Goal: Task Accomplishment & Management: Manage account settings

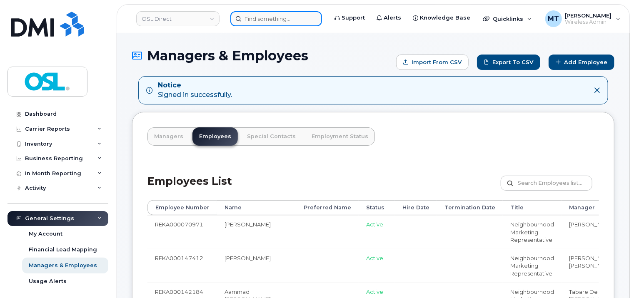
click at [298, 20] on input at bounding box center [276, 18] width 92 height 15
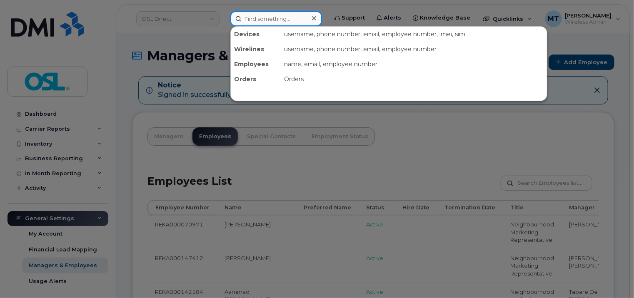
paste input "Samy.Djerad@osldirect.com"
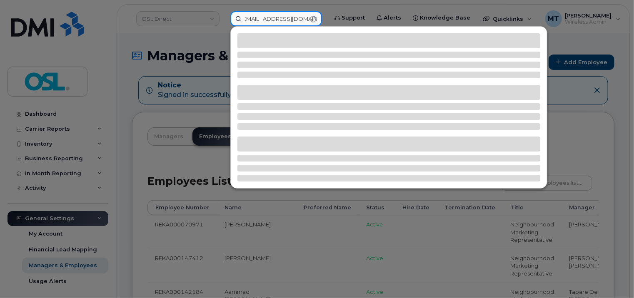
type input "Samy.Djerad@osldirect.com"
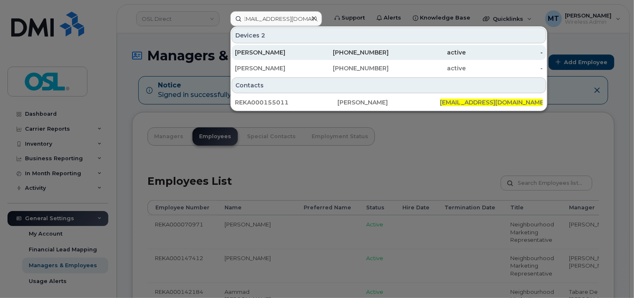
click at [286, 53] on div "[PERSON_NAME]" at bounding box center [273, 52] width 77 height 8
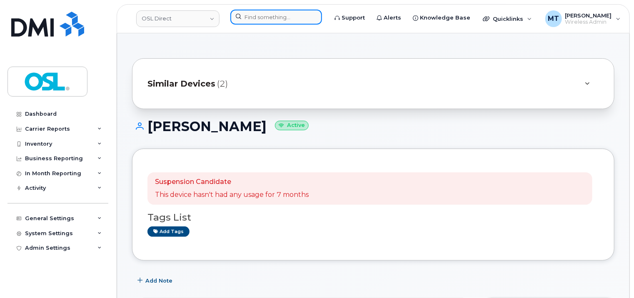
click at [288, 19] on input at bounding box center [276, 17] width 92 height 15
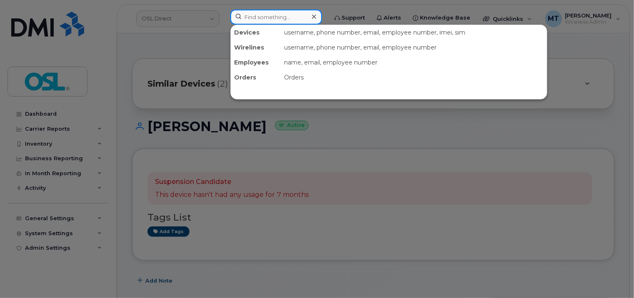
paste input "[PERSON_NAME]"
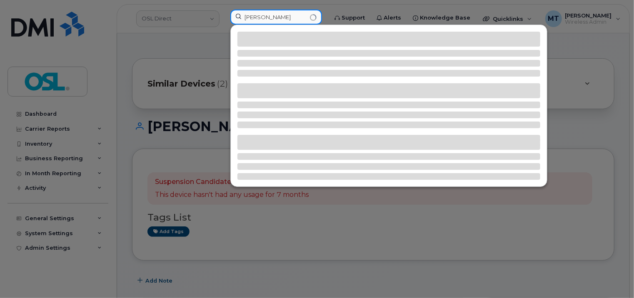
type input "[PERSON_NAME]"
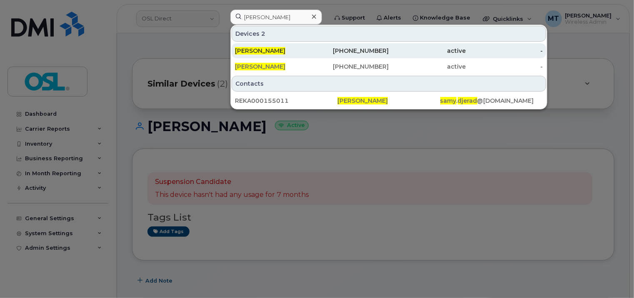
click at [295, 50] on div "[PERSON_NAME]" at bounding box center [273, 51] width 77 height 8
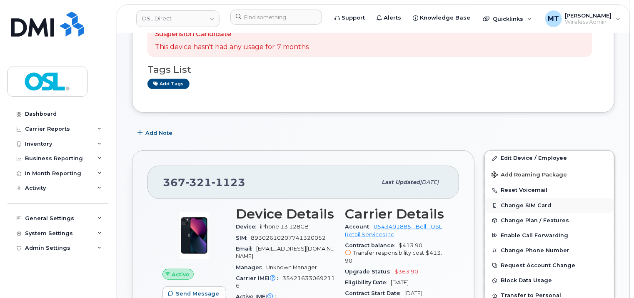
scroll to position [167, 0]
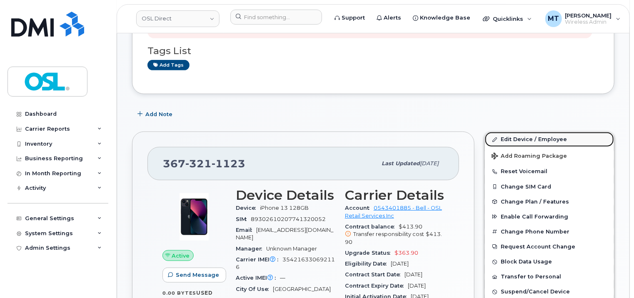
click at [526, 140] on link "Edit Device / Employee" at bounding box center [549, 139] width 129 height 15
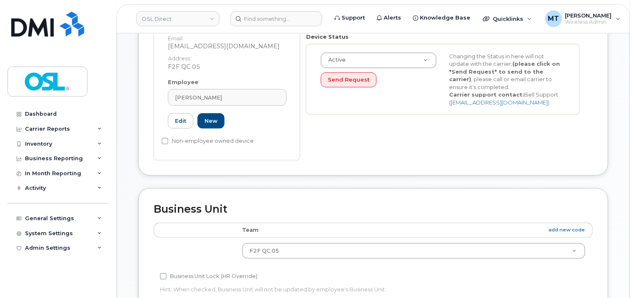
scroll to position [208, 0]
click at [235, 93] on div "[PERSON_NAME]" at bounding box center [227, 97] width 105 height 8
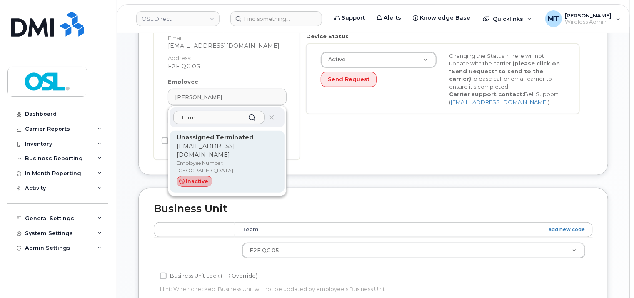
type input "term"
click at [229, 142] on p "support_2@osldirect.com" at bounding box center [227, 151] width 101 height 18
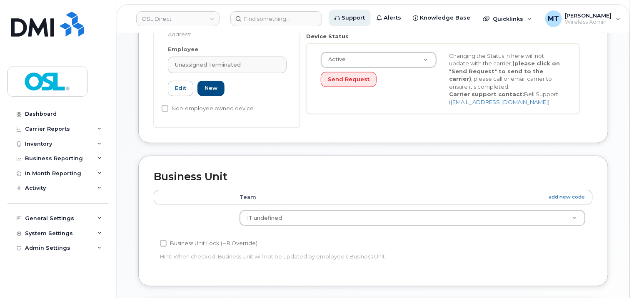
type input "UT"
type input "Unassigned Terminated"
type input "support_2@osldirect.com"
type input "4117510"
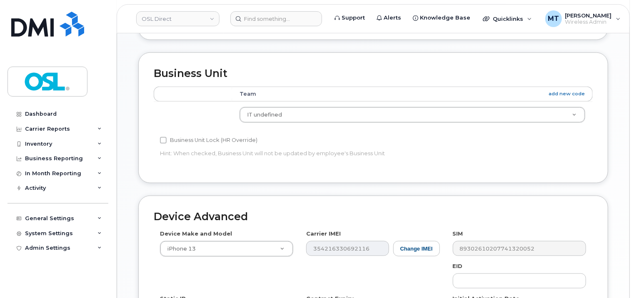
scroll to position [407, 0]
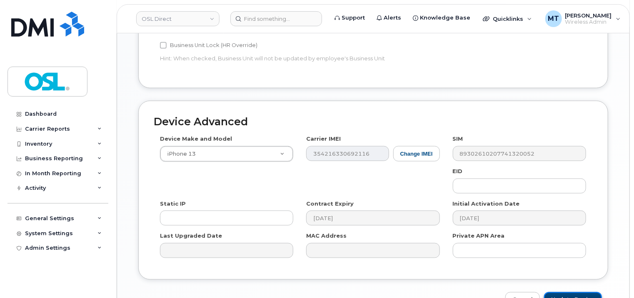
click at [578, 293] on input "Update Device" at bounding box center [573, 300] width 58 height 15
type input "Saving..."
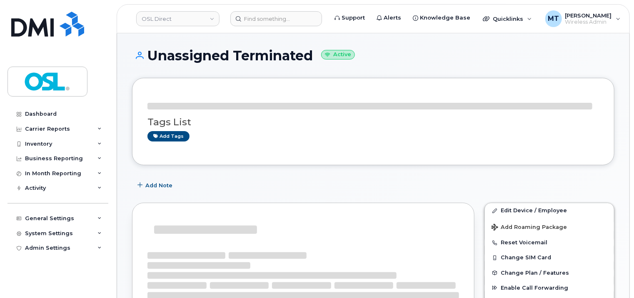
click at [289, 27] on header "OSL Direct Support Alerts Knowledge Base Quicklinks Suspend / Cancel Device Cha…" at bounding box center [373, 18] width 513 height 29
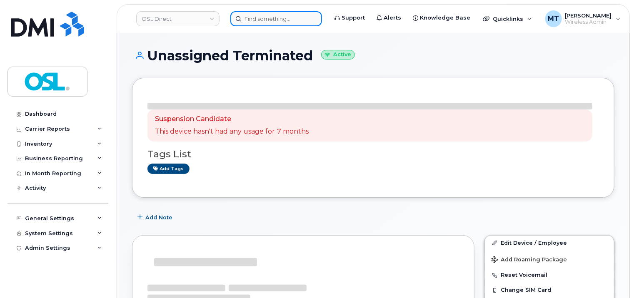
click at [289, 21] on input at bounding box center [276, 18] width 92 height 15
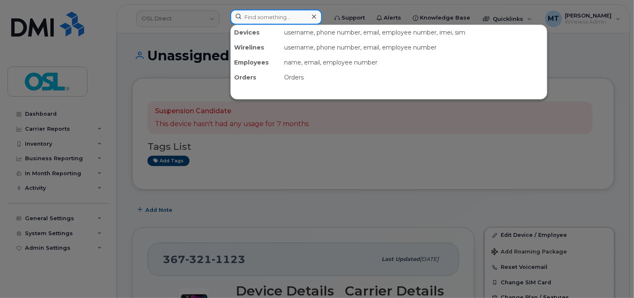
paste input "[EMAIL_ADDRESS][DOMAIN_NAME]"
type input "[EMAIL_ADDRESS][DOMAIN_NAME]"
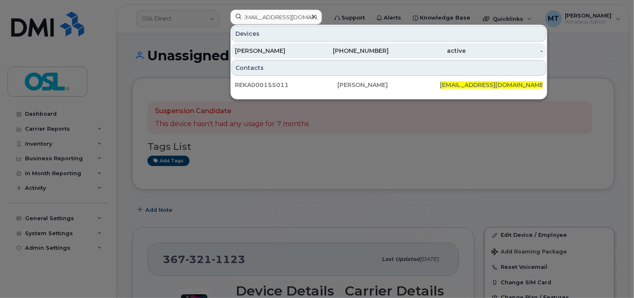
click at [288, 53] on div "[PERSON_NAME]" at bounding box center [273, 51] width 77 height 8
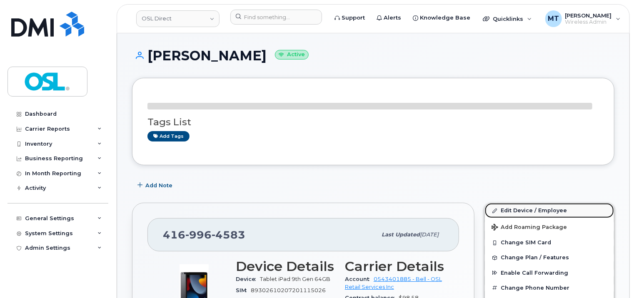
click at [523, 210] on link "Edit Device / Employee" at bounding box center [549, 210] width 129 height 15
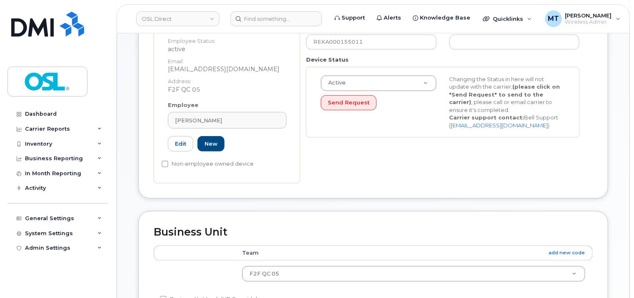
scroll to position [208, 0]
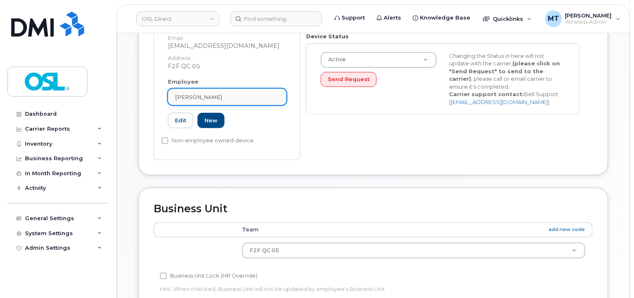
click at [260, 93] on div "[PERSON_NAME]" at bounding box center [227, 97] width 105 height 8
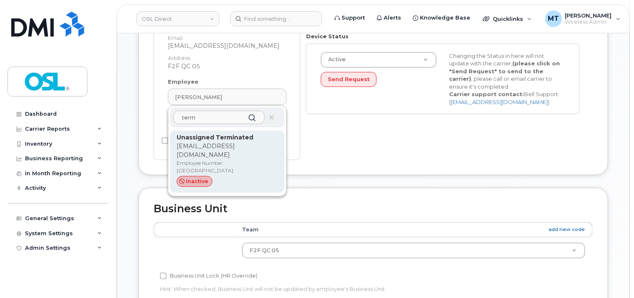
type input "term"
click at [240, 134] on strong "Unassigned Terminated" at bounding box center [215, 138] width 77 height 8
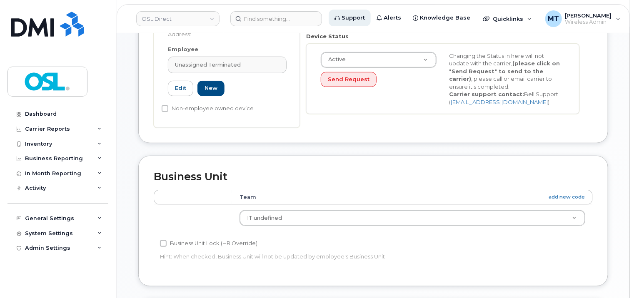
type input "UT"
type input "Unassigned Terminated"
type input "support_2@osldirect.com"
type input "4117510"
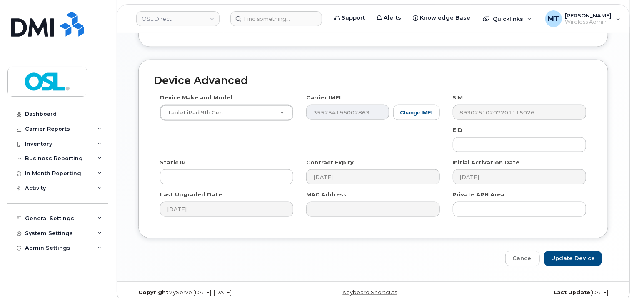
scroll to position [448, 0]
click at [584, 253] on input "Update Device" at bounding box center [573, 258] width 58 height 15
type input "Saving..."
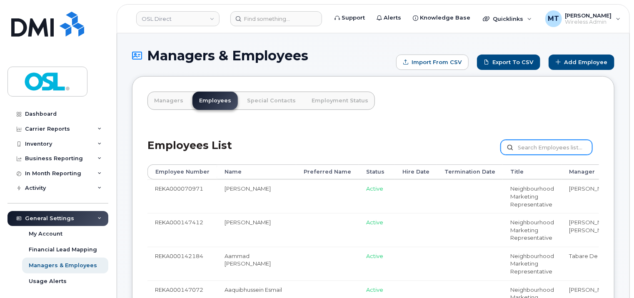
click at [557, 149] on input "text" at bounding box center [547, 147] width 92 height 15
paste input "[EMAIL_ADDRESS][DOMAIN_NAME]"
type input "[EMAIL_ADDRESS][DOMAIN_NAME]"
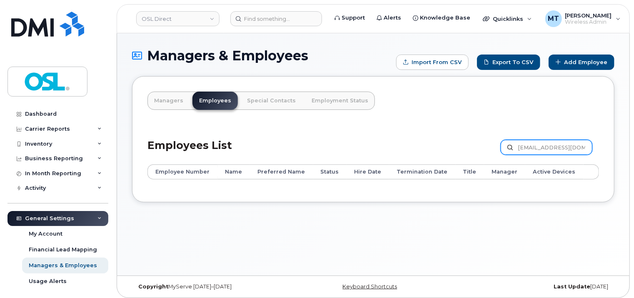
click at [532, 145] on input "Samy.Djerad@osldirect.com" at bounding box center [547, 147] width 92 height 15
paste input "REKA000155011"
type input "REKA000155011"
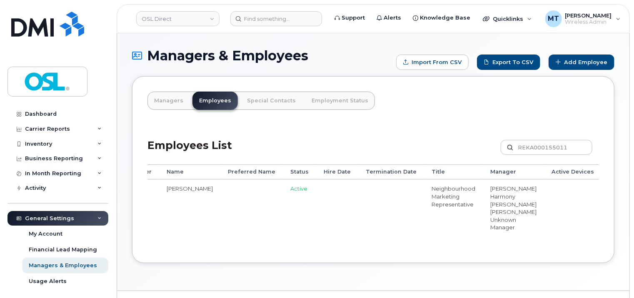
scroll to position [0, 88]
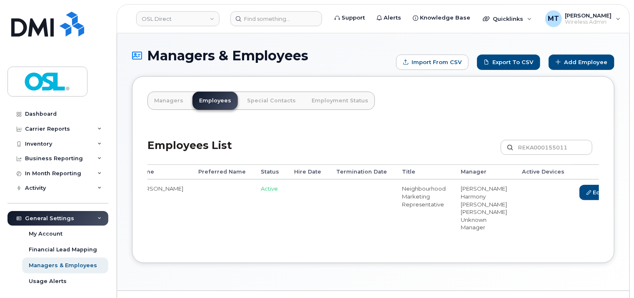
click at [615, 193] on link "Delete" at bounding box center [635, 192] width 40 height 15
